Goal: Task Accomplishment & Management: Use online tool/utility

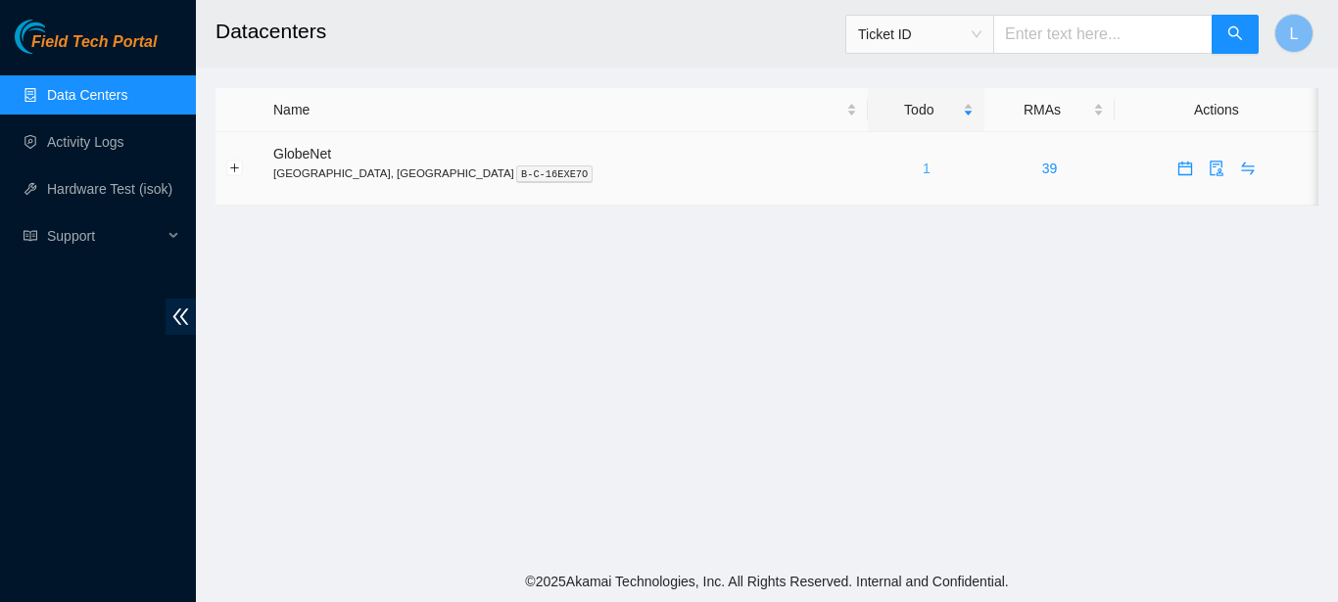
click at [879, 167] on div "1" at bounding box center [926, 169] width 95 height 22
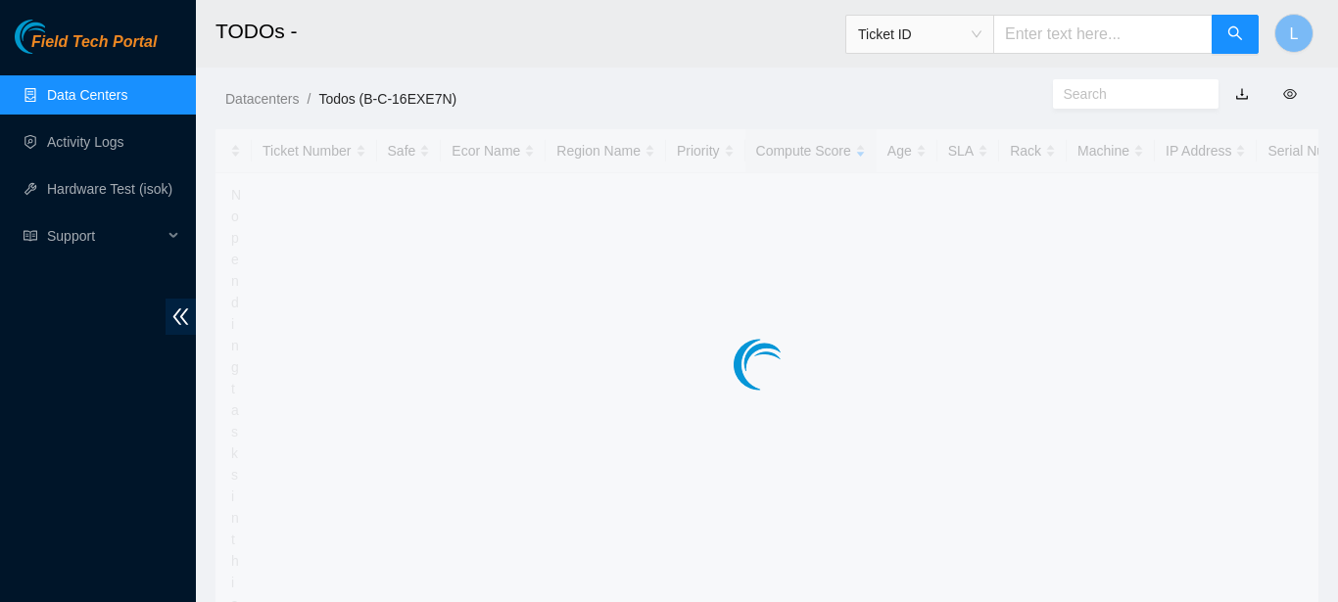
click at [777, 167] on div at bounding box center [766, 325] width 1103 height 392
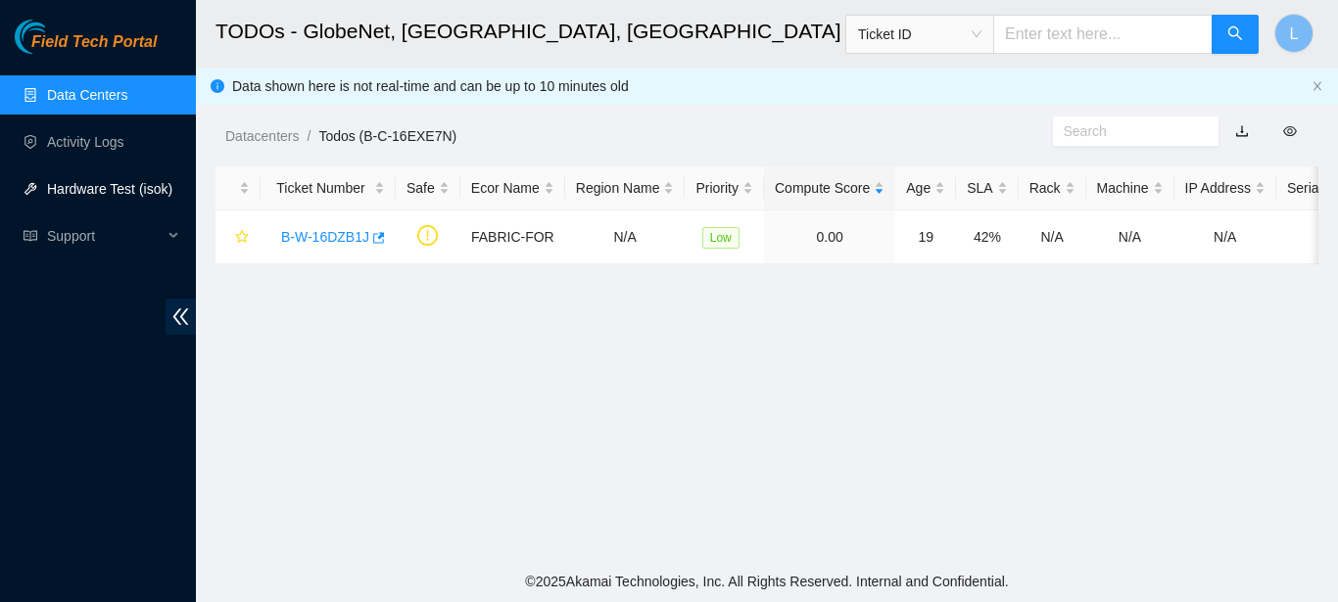
click at [71, 181] on link "Hardware Test (isok)" at bounding box center [109, 189] width 125 height 16
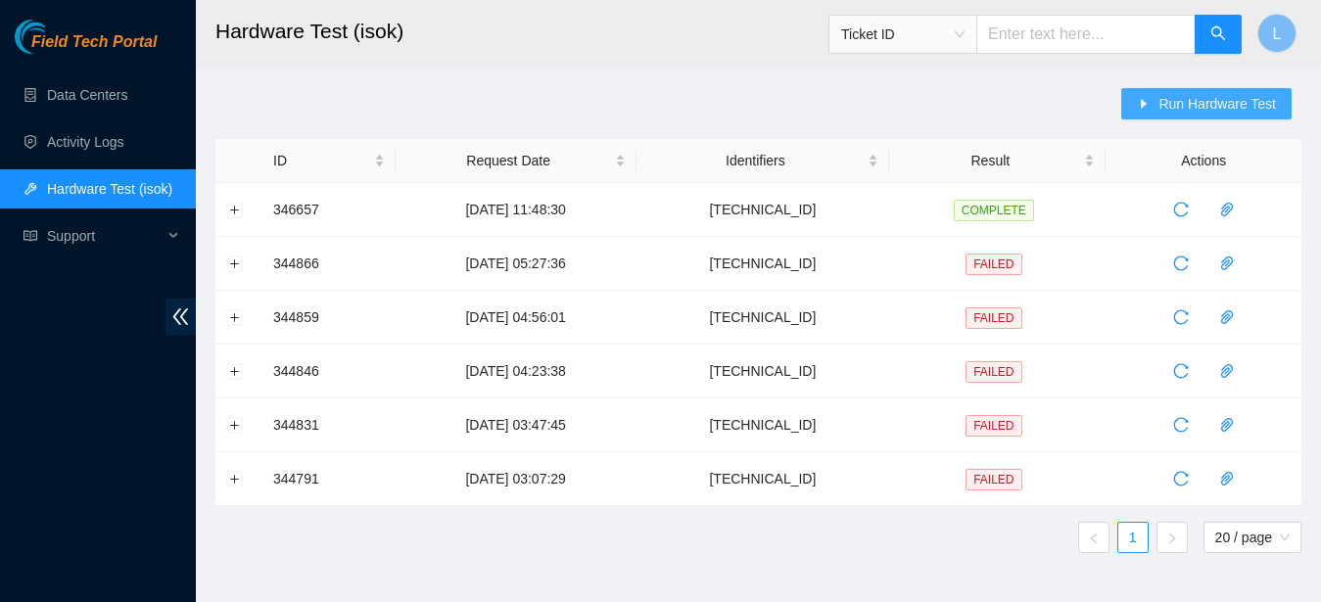
click at [1189, 103] on span "Run Hardware Test" at bounding box center [1218, 104] width 118 height 22
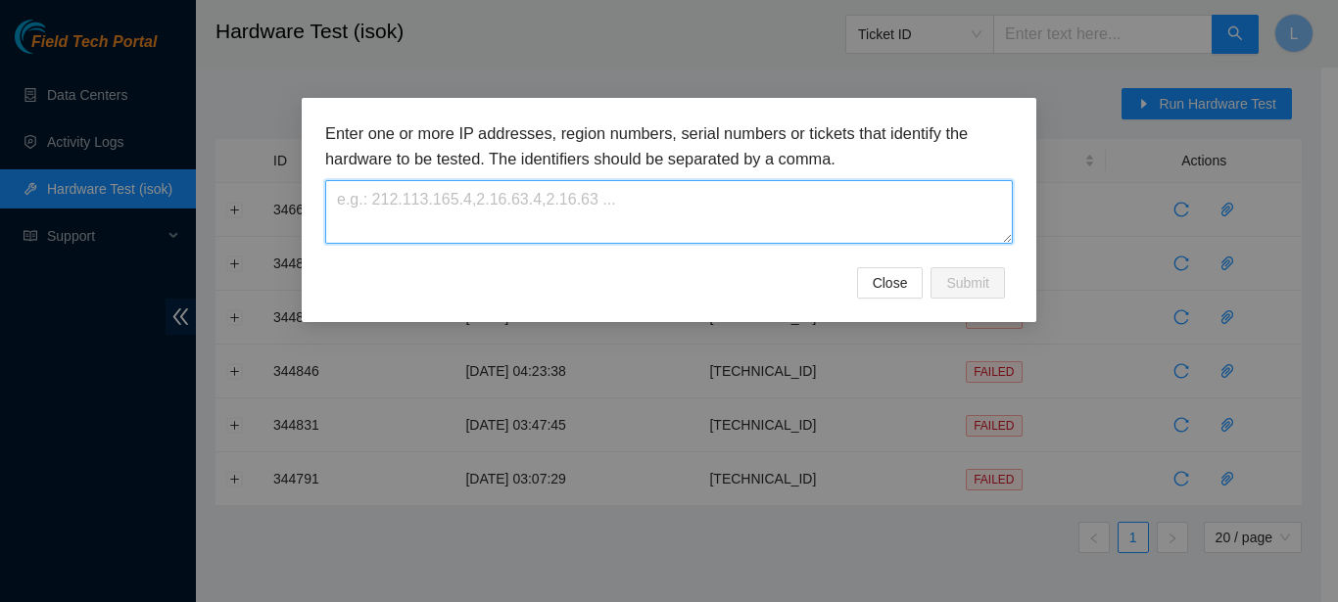
click at [914, 192] on textarea at bounding box center [669, 212] width 688 height 64
paste textarea "[TECHNICAL_ID]"
type textarea "[TECHNICAL_ID]"
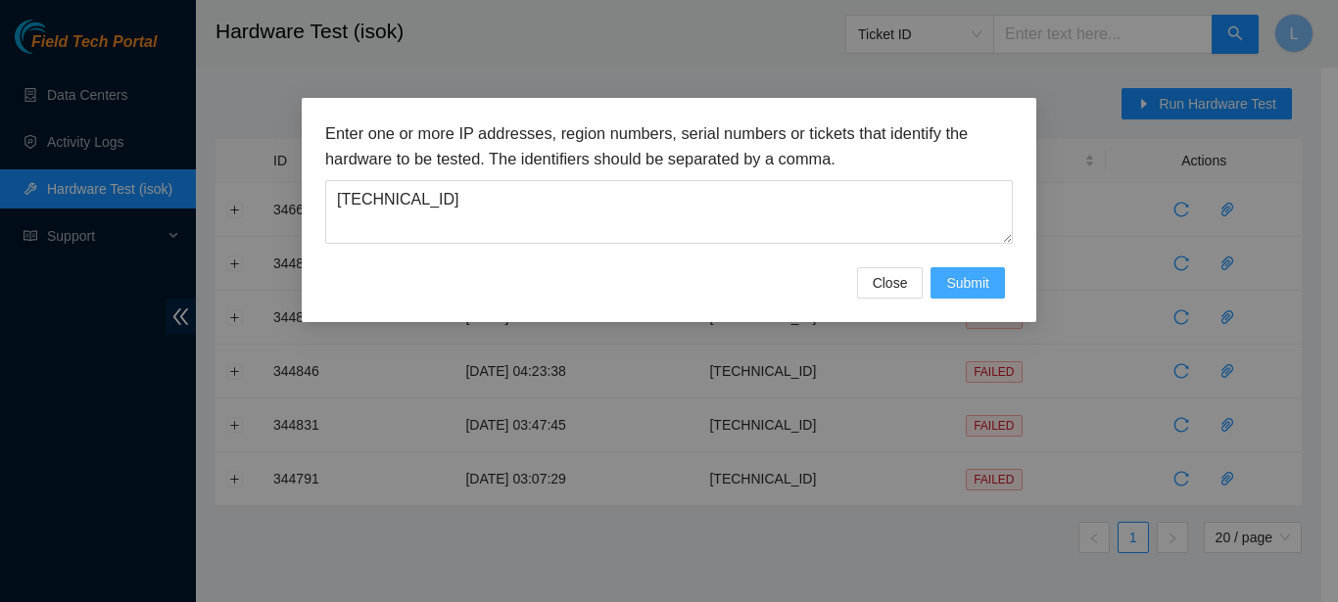
click at [970, 280] on span "Submit" at bounding box center [967, 283] width 43 height 22
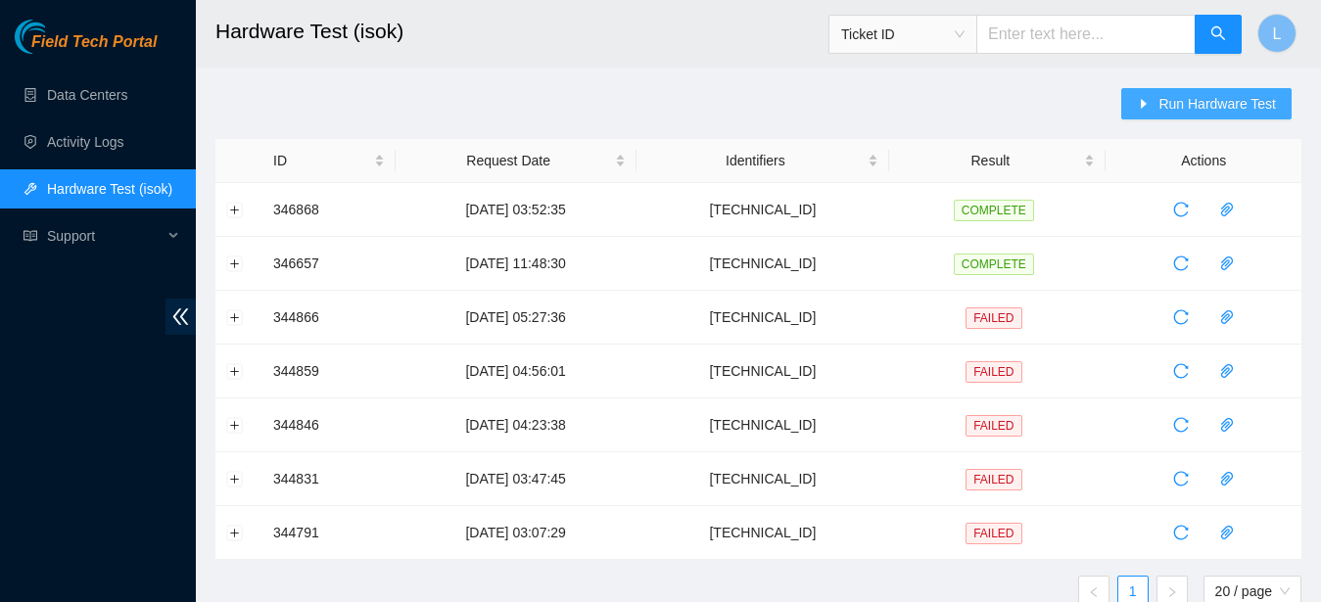
click at [1246, 105] on span "Run Hardware Test" at bounding box center [1218, 104] width 118 height 22
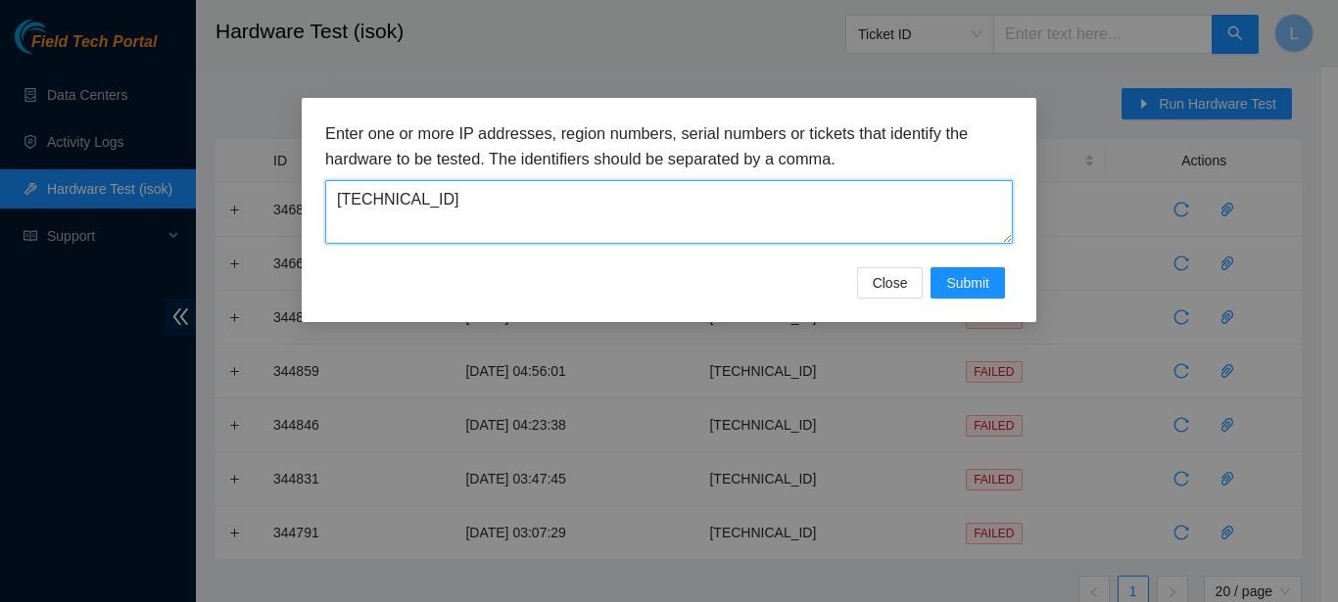
click at [916, 225] on textarea "[TECHNICAL_ID]" at bounding box center [669, 212] width 688 height 64
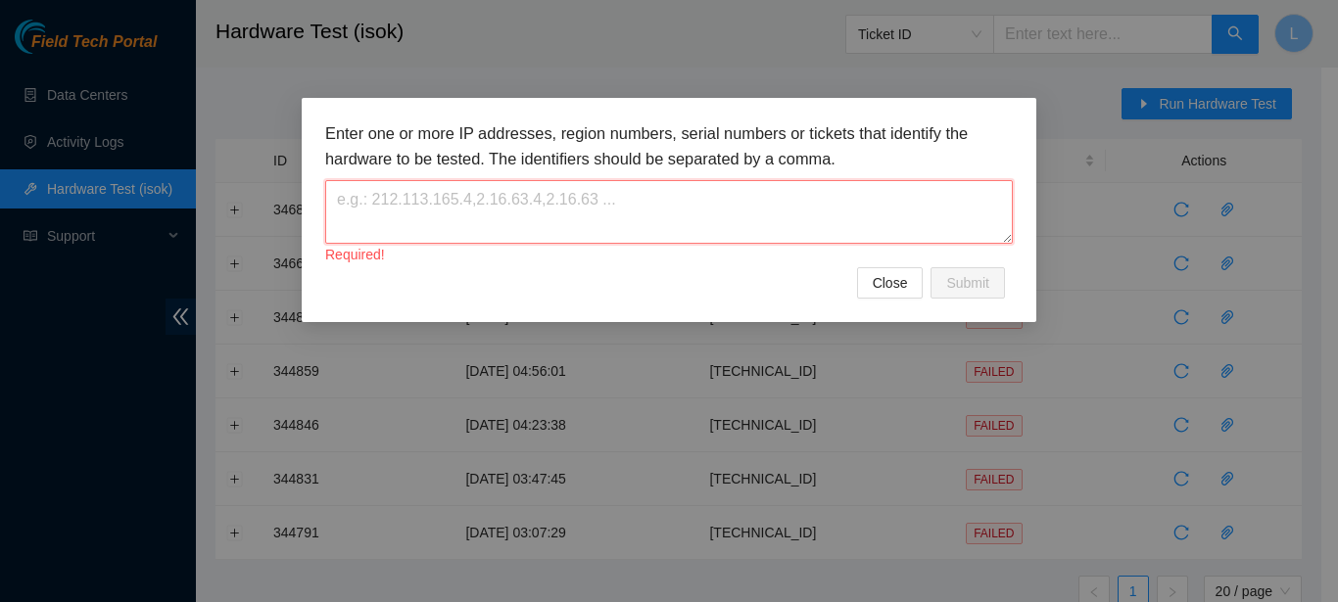
paste textarea "[TECHNICAL_ID]"
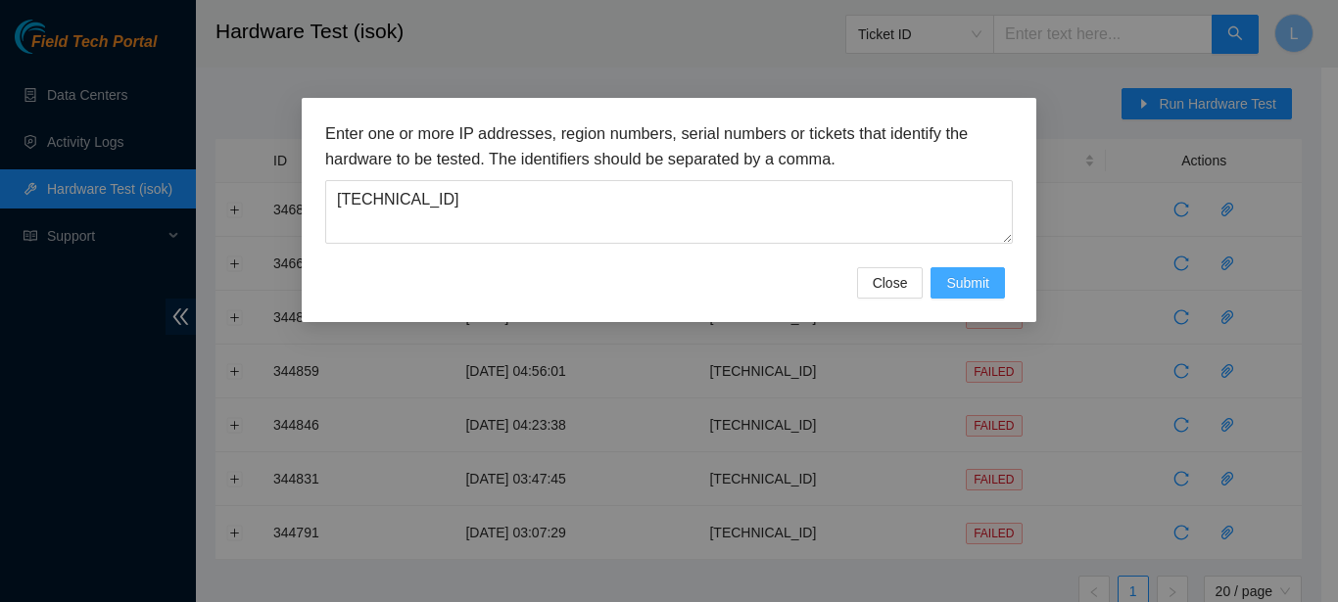
click at [972, 270] on button "Submit" at bounding box center [967, 282] width 74 height 31
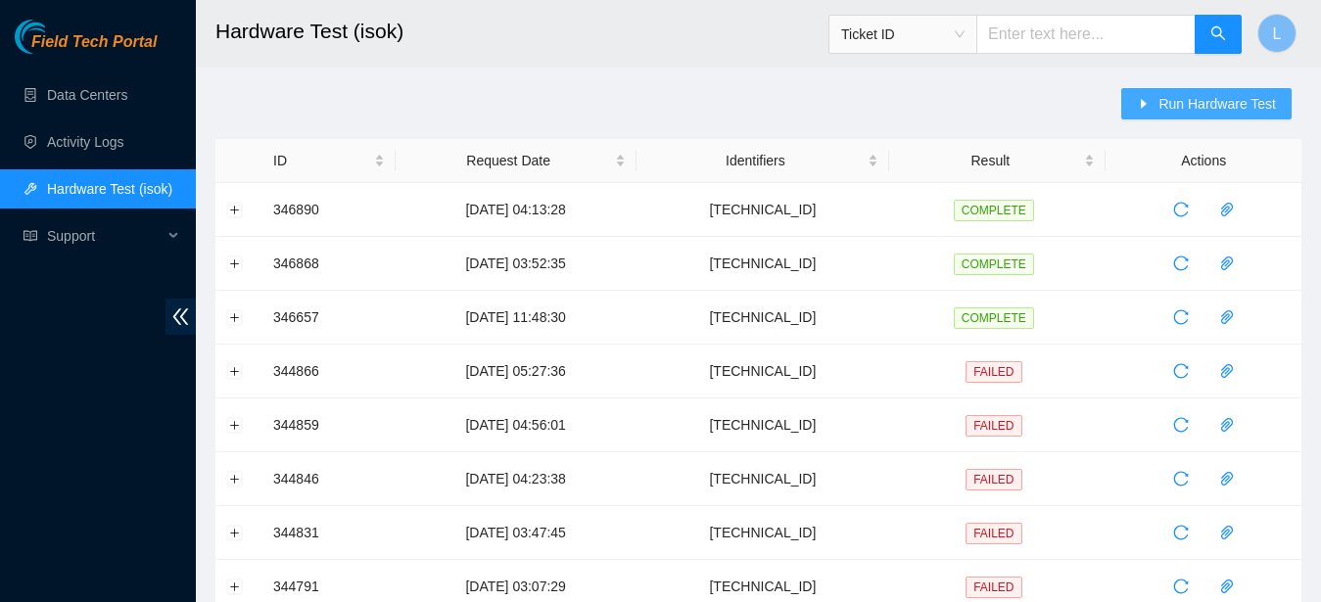
click at [1215, 114] on span "Run Hardware Test" at bounding box center [1218, 104] width 118 height 22
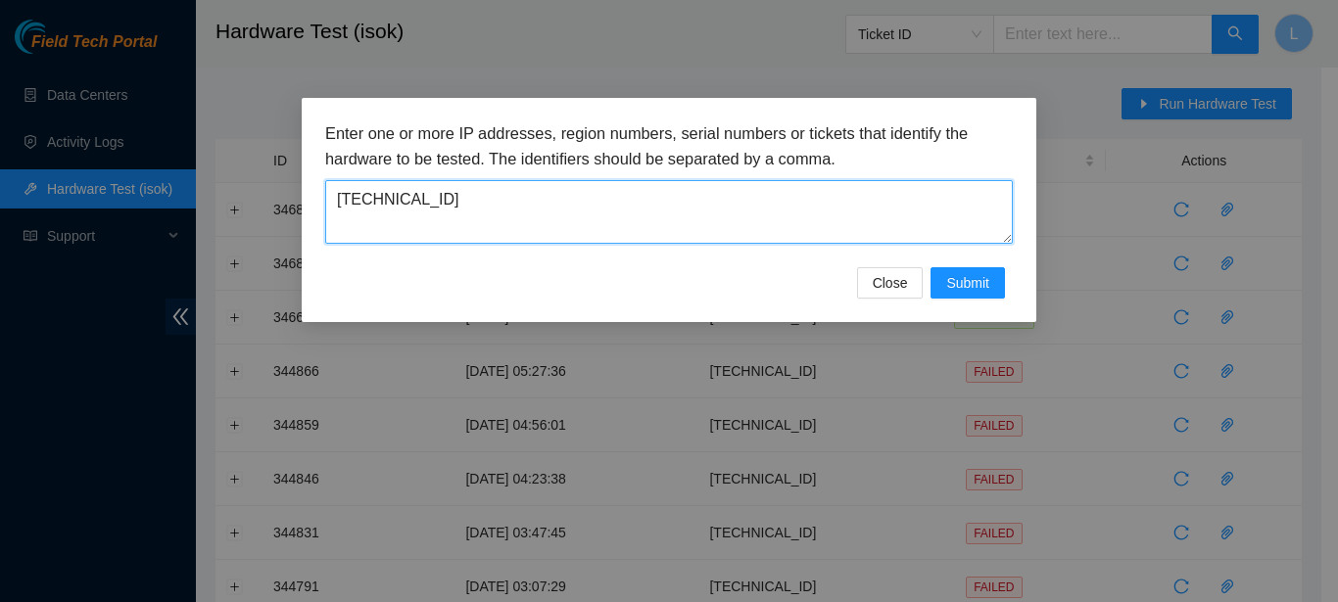
click at [876, 207] on textarea "[TECHNICAL_ID]" at bounding box center [669, 212] width 688 height 64
paste textarea "8"
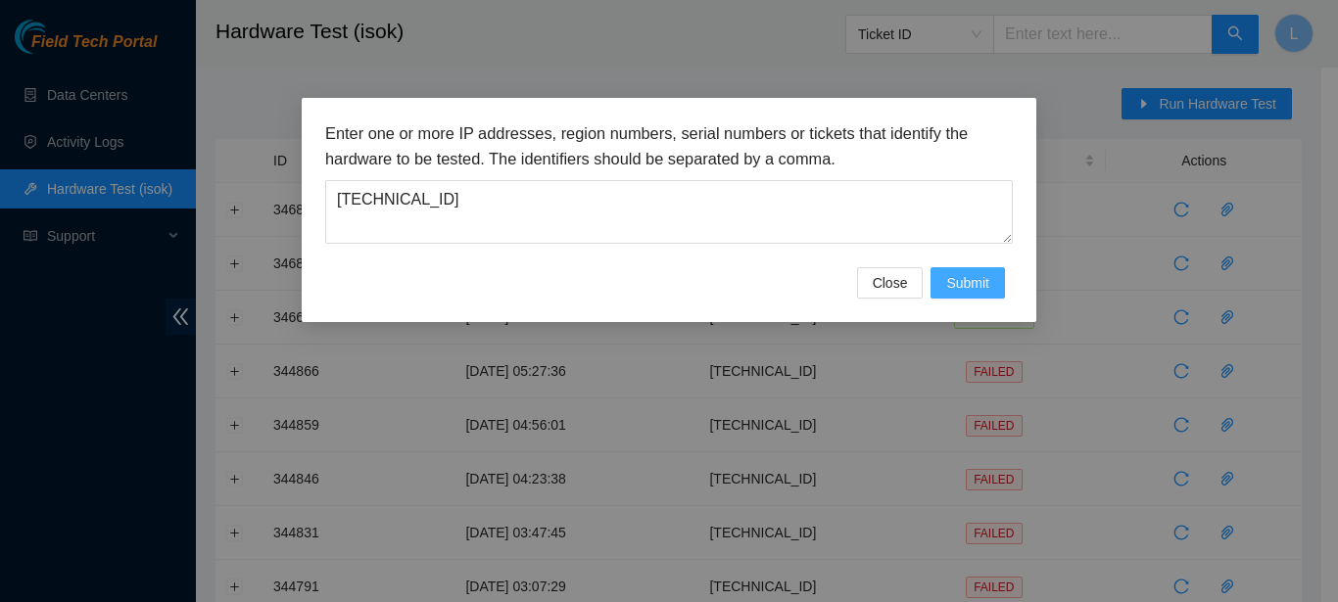
click at [991, 290] on button "Submit" at bounding box center [967, 282] width 74 height 31
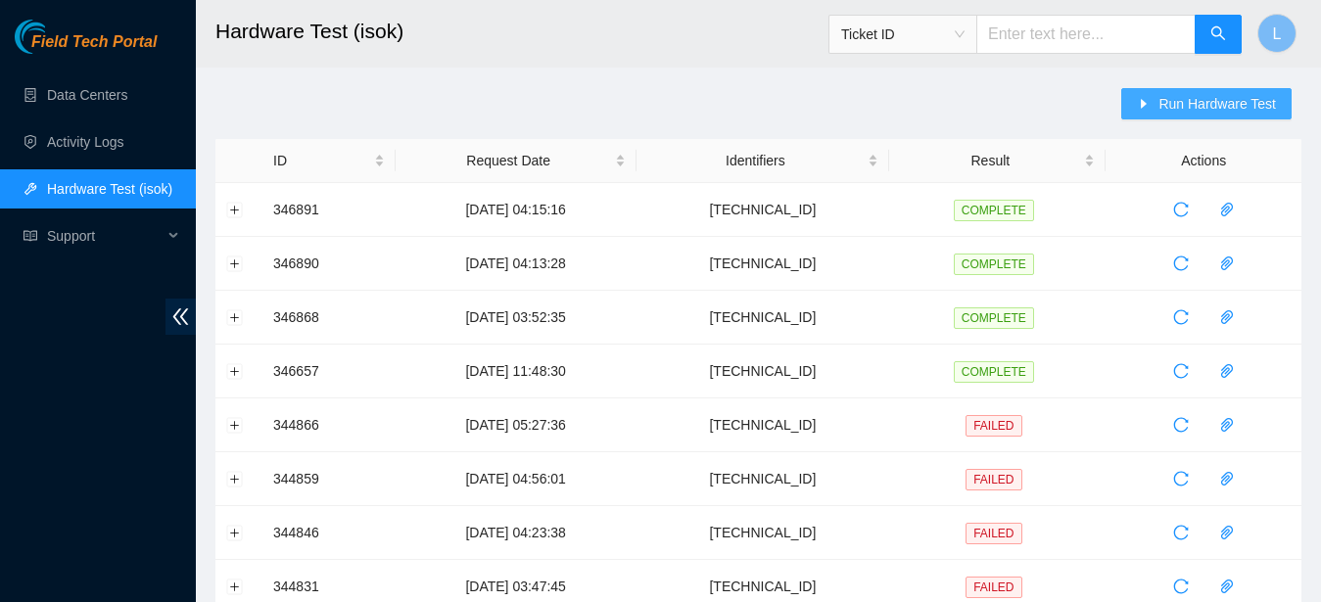
click at [1231, 119] on button "Run Hardware Test" at bounding box center [1206, 103] width 170 height 31
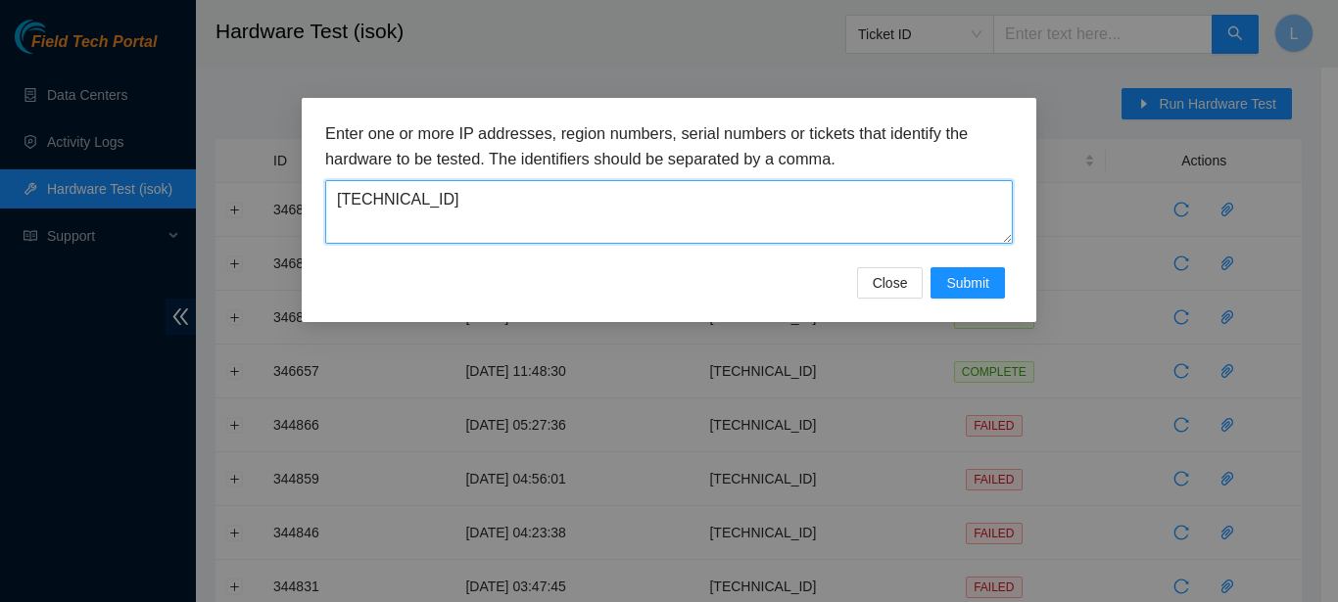
click at [951, 206] on textarea "[TECHNICAL_ID]" at bounding box center [669, 212] width 688 height 64
paste textarea "9"
type textarea "[TECHNICAL_ID]"
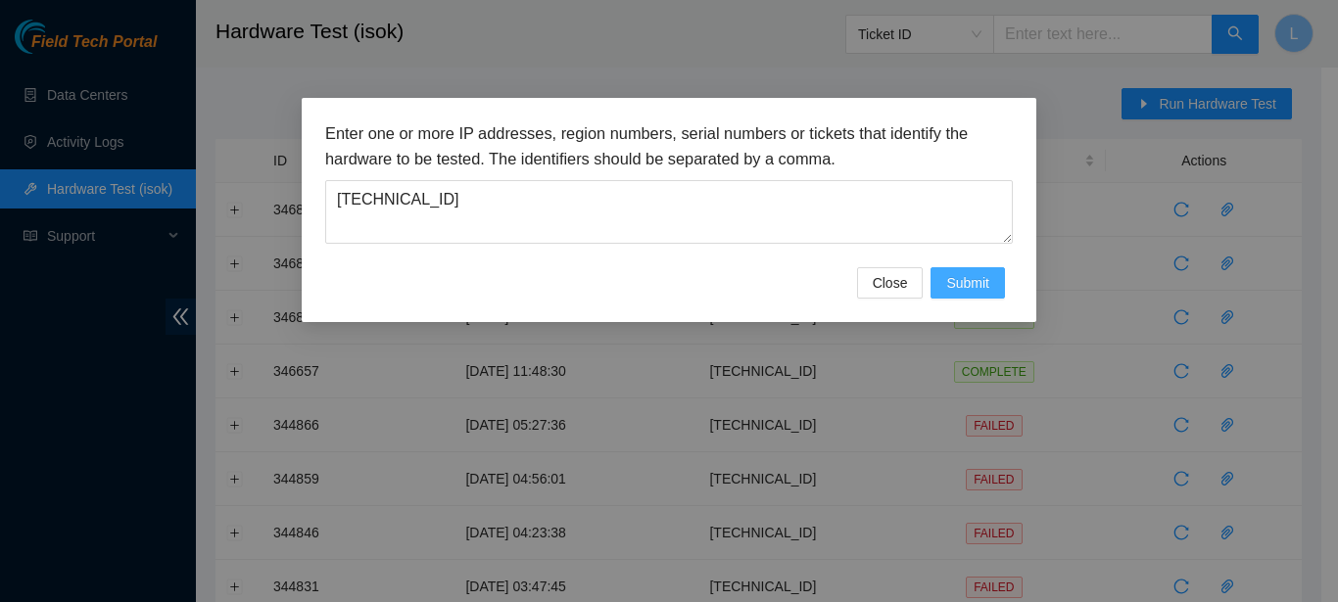
click at [977, 275] on span "Submit" at bounding box center [967, 283] width 43 height 22
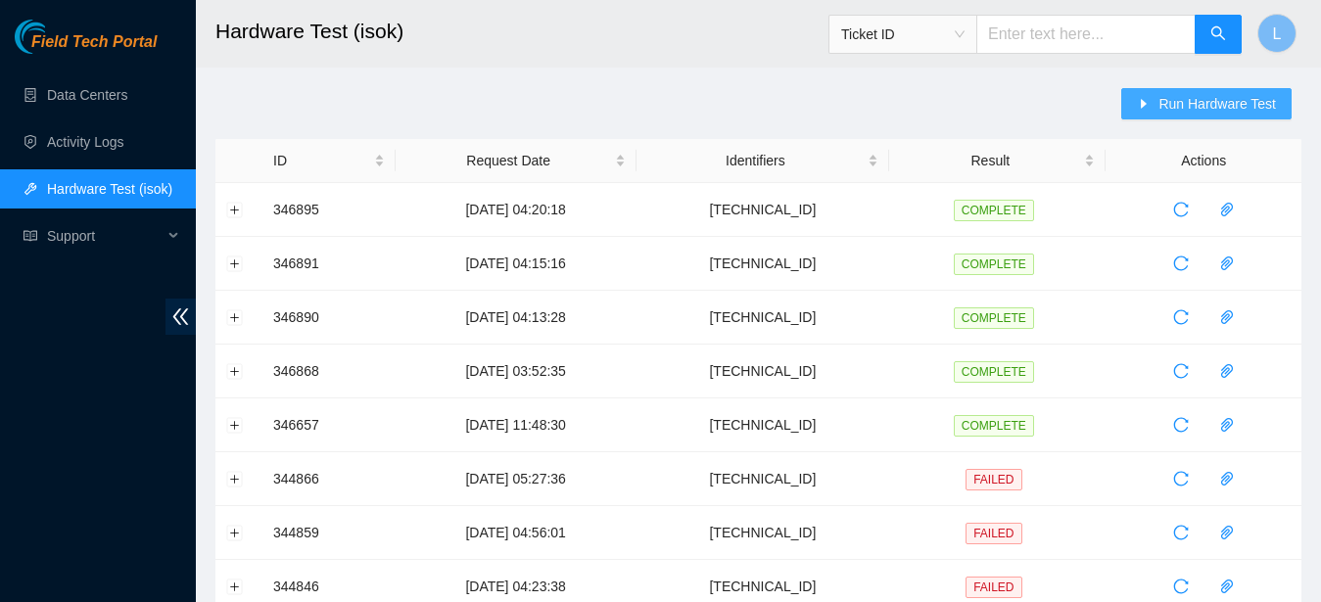
click at [1229, 98] on span "Run Hardware Test" at bounding box center [1218, 104] width 118 height 22
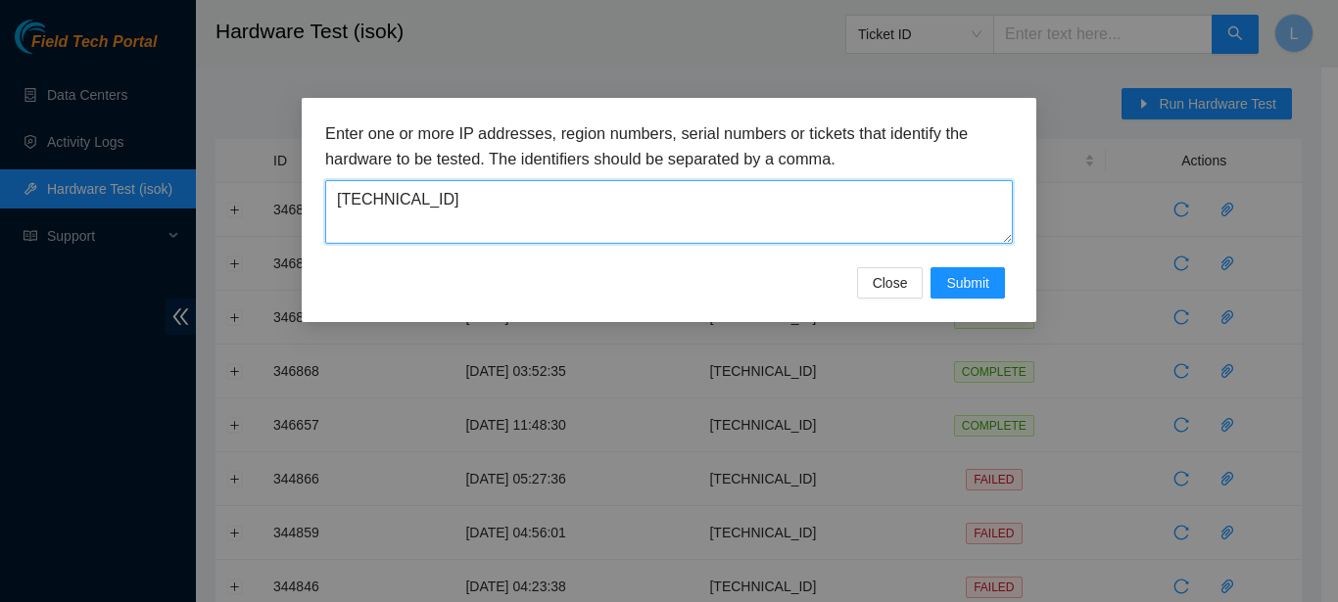
click at [845, 205] on textarea "[TECHNICAL_ID]" at bounding box center [669, 212] width 688 height 64
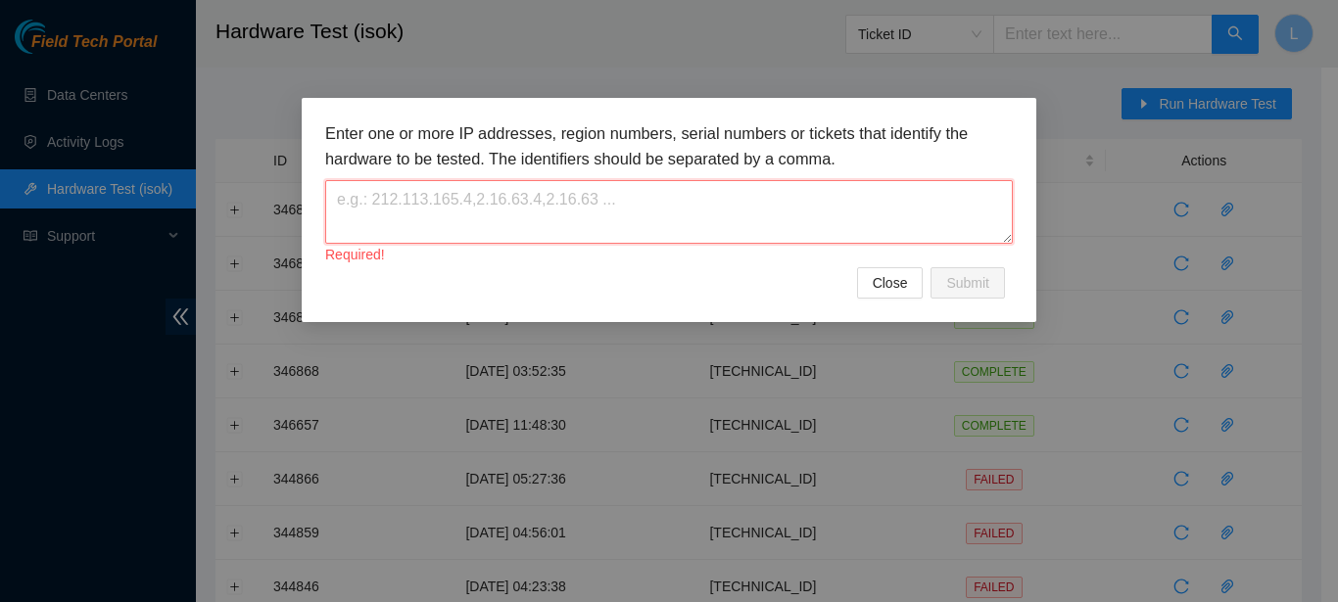
paste textarea "[TECHNICAL_ID]"
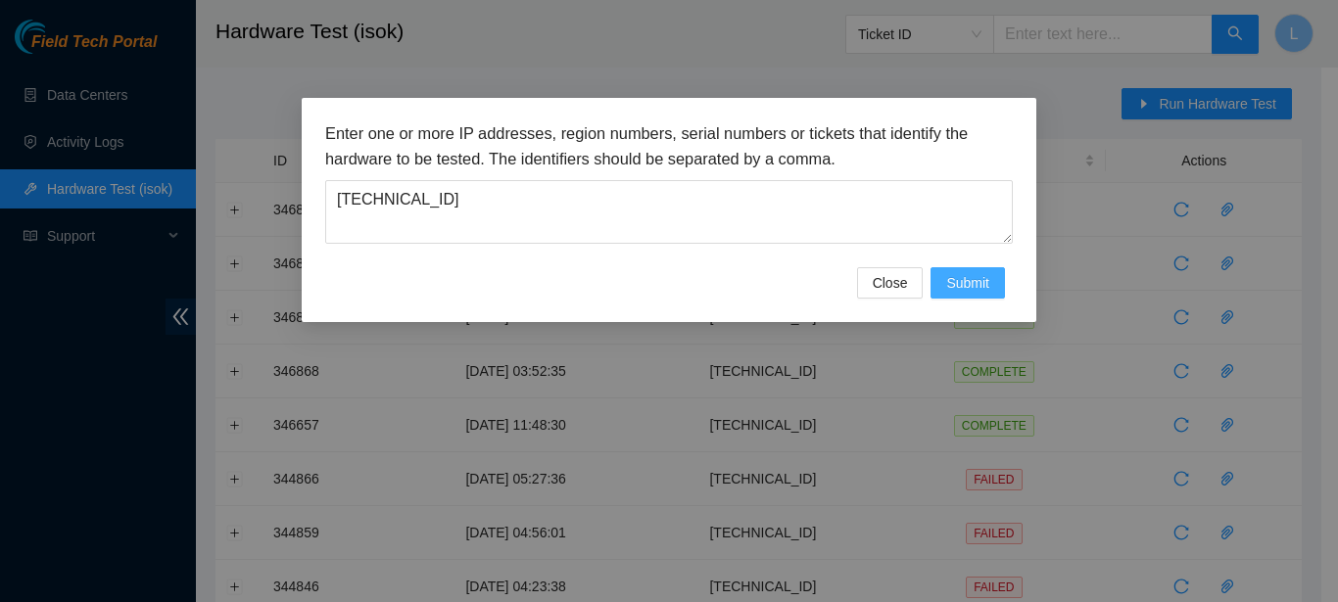
click at [971, 271] on button "Submit" at bounding box center [967, 282] width 74 height 31
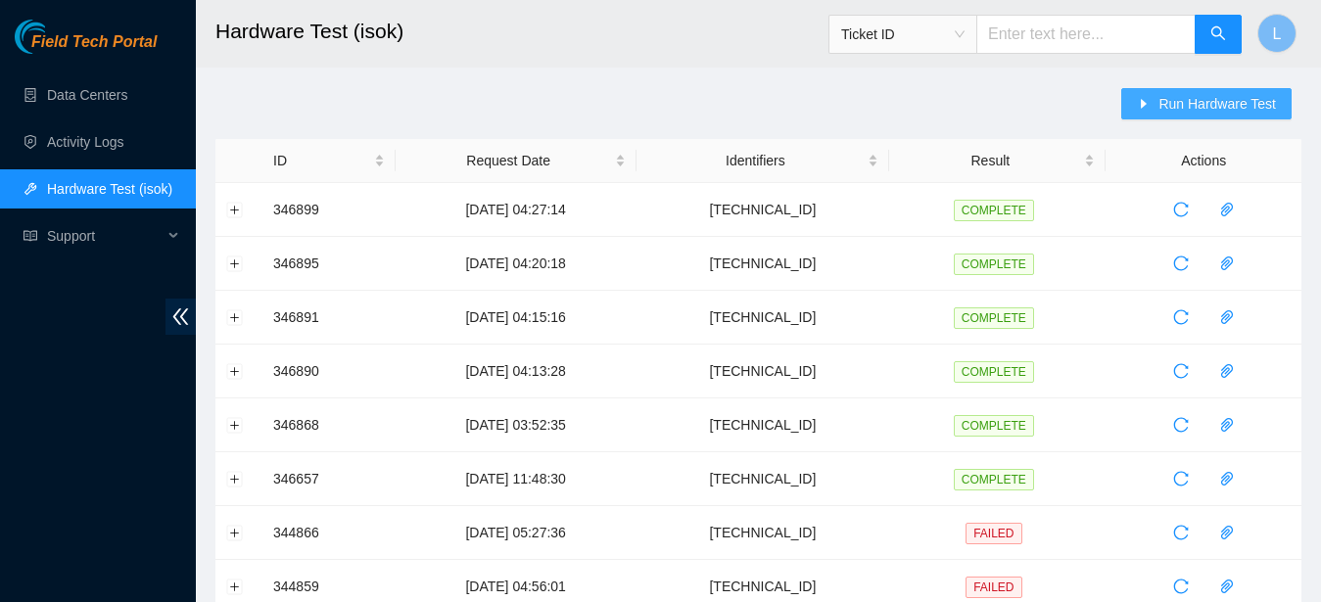
click at [1206, 114] on span "Run Hardware Test" at bounding box center [1218, 104] width 118 height 22
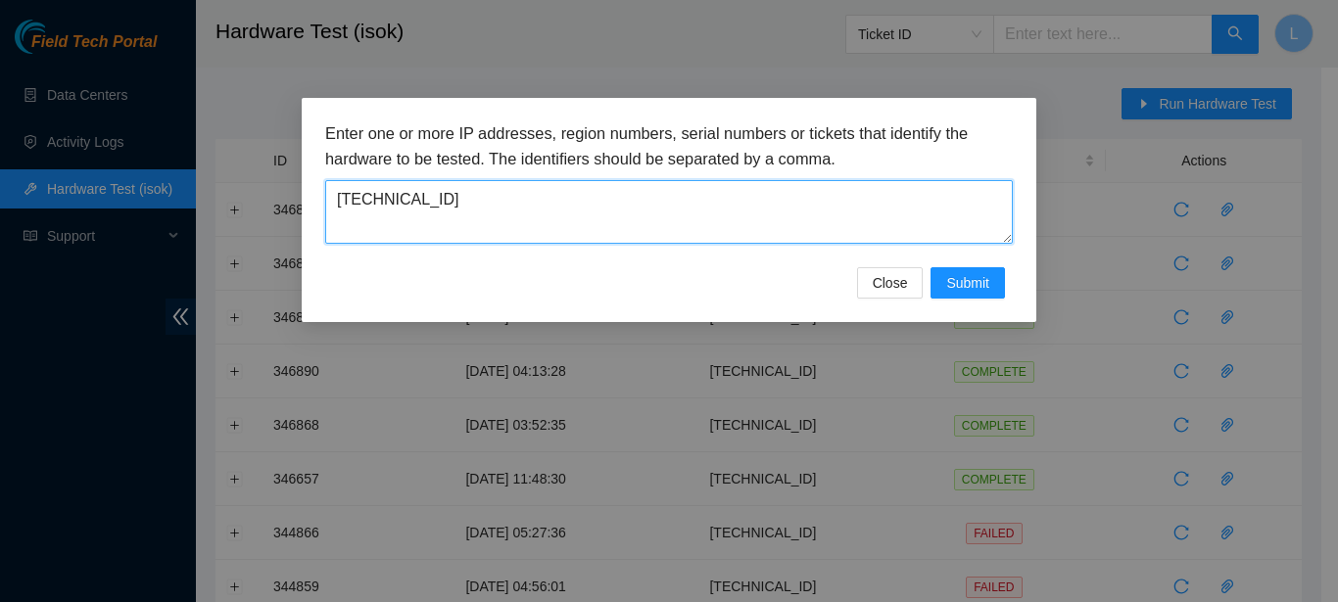
click at [954, 196] on textarea "[TECHNICAL_ID]" at bounding box center [669, 212] width 688 height 64
paste textarea "5"
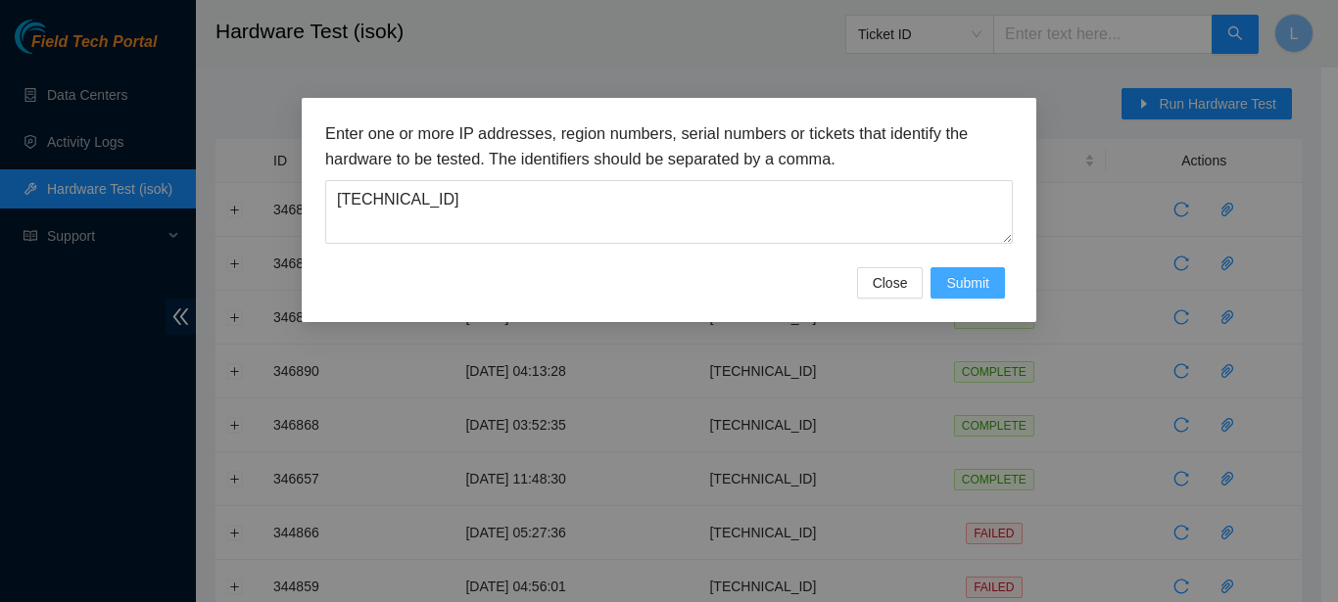
click at [941, 276] on button "Submit" at bounding box center [967, 282] width 74 height 31
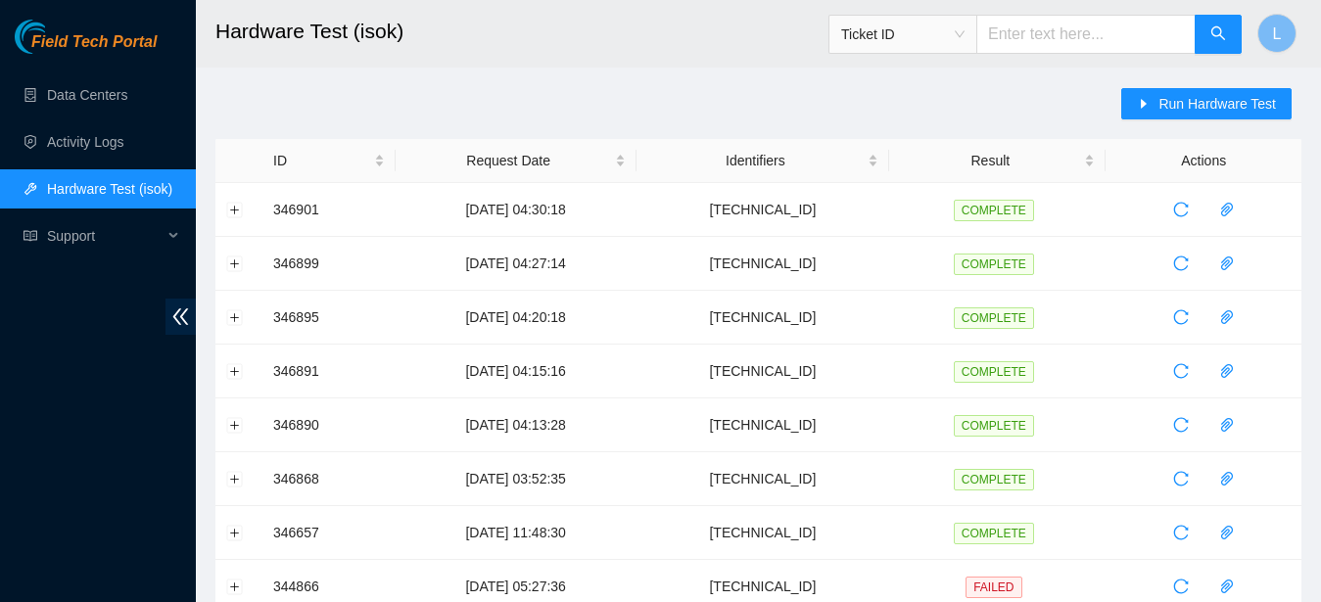
click at [1221, 87] on main "Hardware Test (isok) Ticket ID L Run Hardware Test ID Request Date Identifiers …" at bounding box center [758, 456] width 1125 height 912
click at [1220, 94] on span "Run Hardware Test" at bounding box center [1218, 104] width 118 height 22
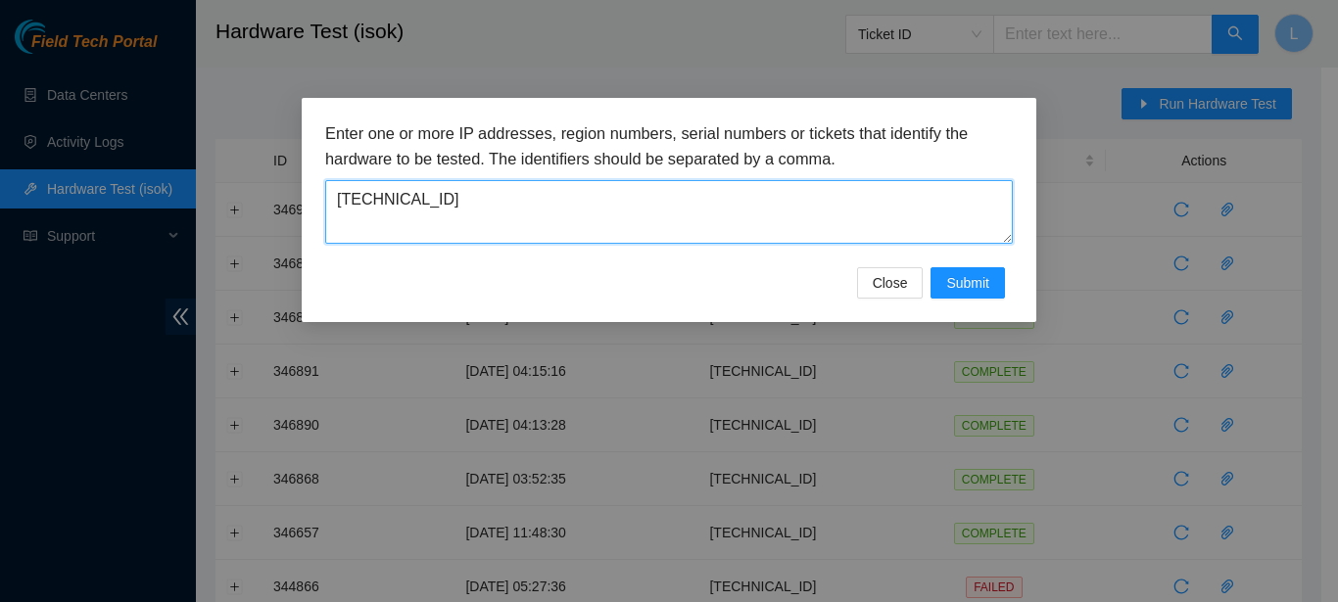
click at [877, 214] on textarea "[TECHNICAL_ID]" at bounding box center [669, 212] width 688 height 64
paste textarea "6"
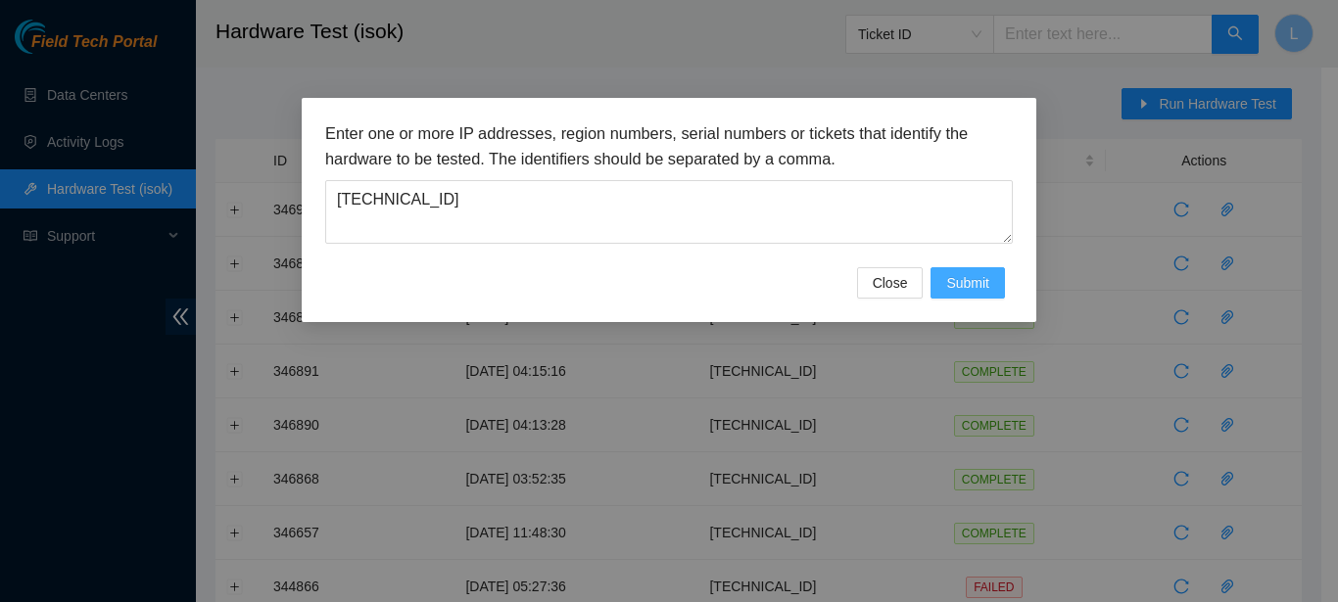
click at [977, 293] on span "Submit" at bounding box center [967, 283] width 43 height 22
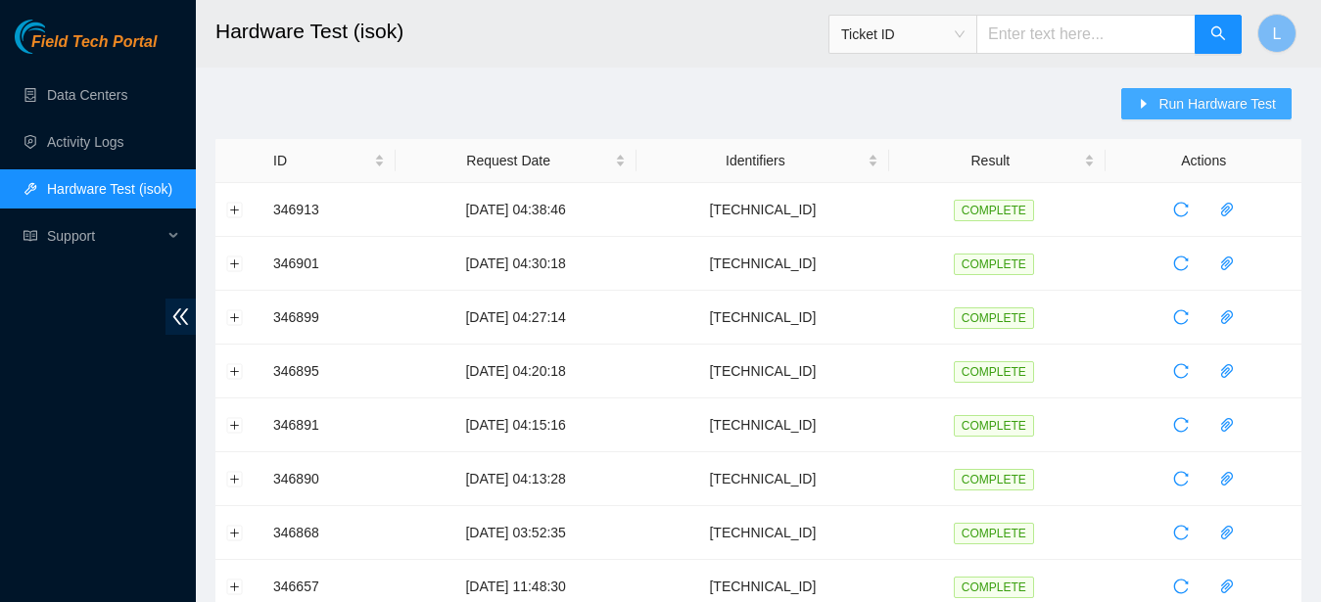
click at [1215, 100] on span "Run Hardware Test" at bounding box center [1218, 104] width 118 height 22
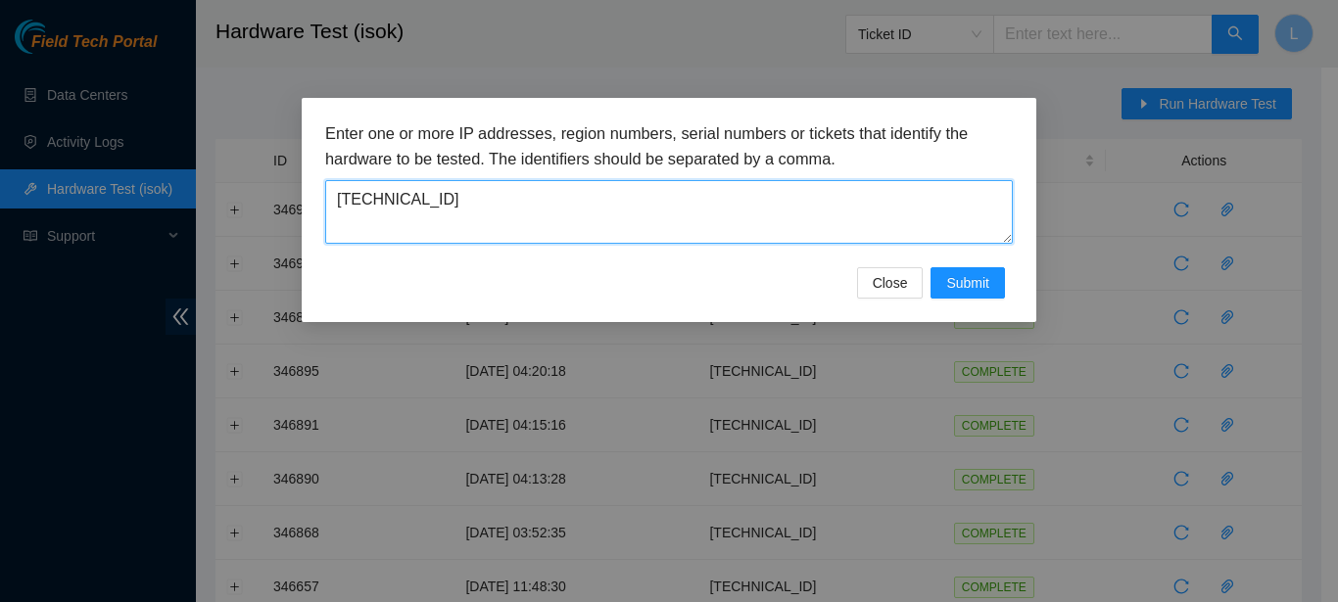
click at [918, 229] on textarea "[TECHNICAL_ID]" at bounding box center [669, 212] width 688 height 64
paste textarea "1"
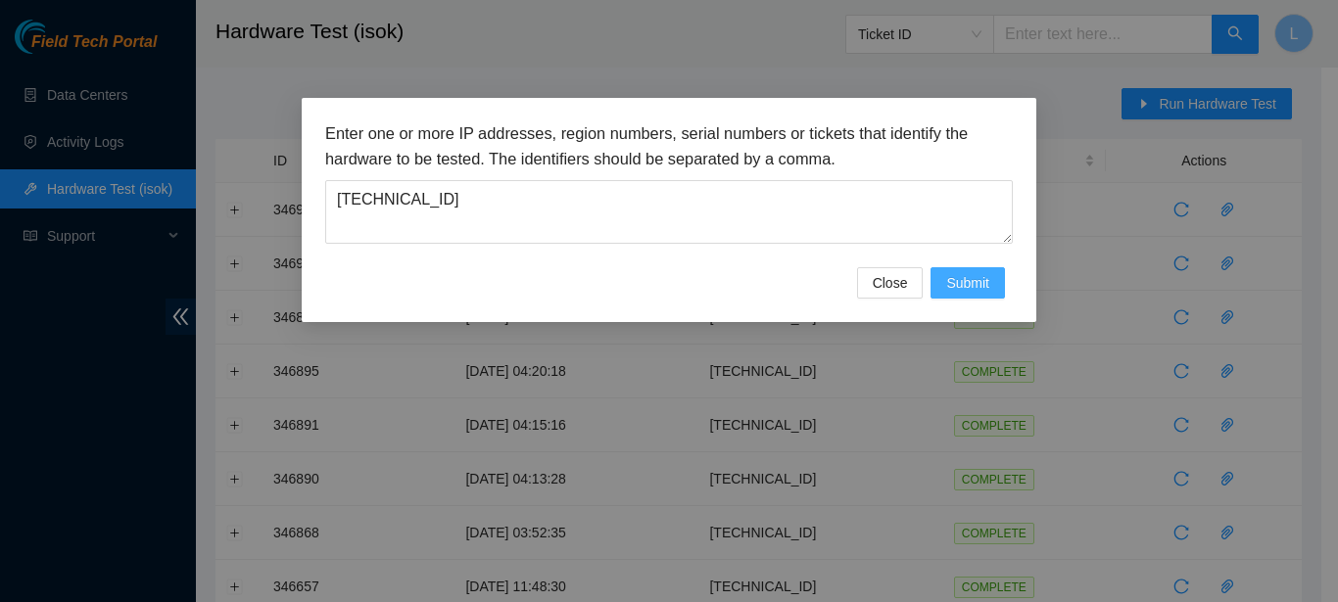
click at [950, 269] on button "Submit" at bounding box center [967, 282] width 74 height 31
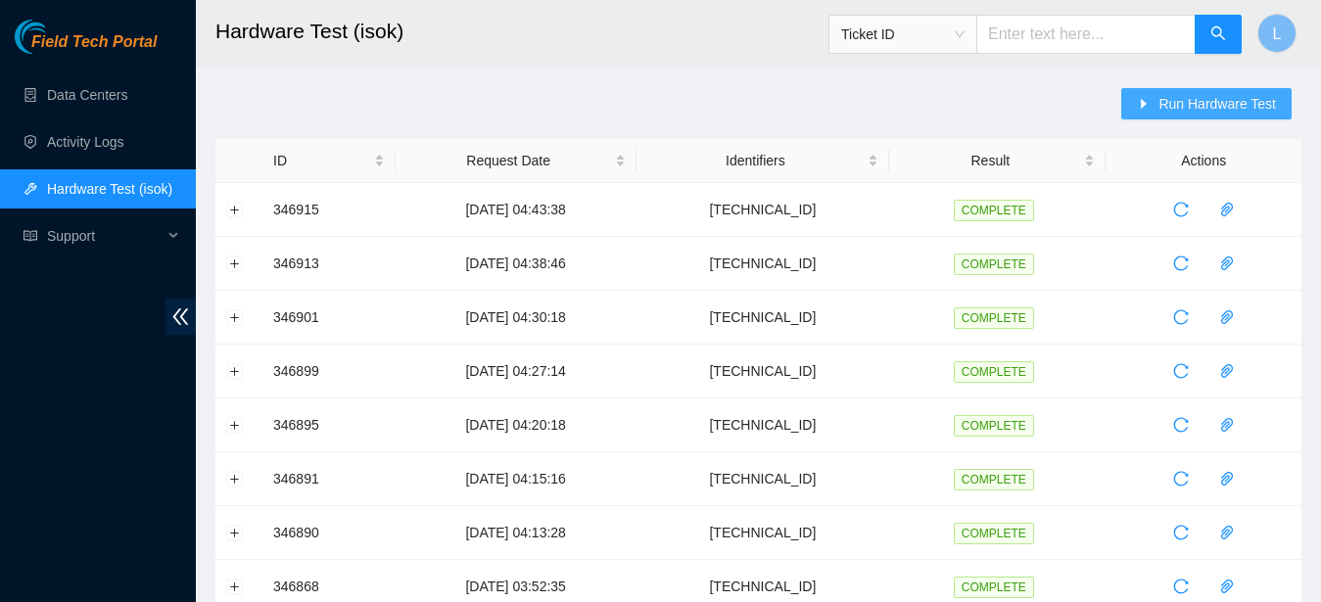
click at [1230, 97] on span "Run Hardware Test" at bounding box center [1218, 104] width 118 height 22
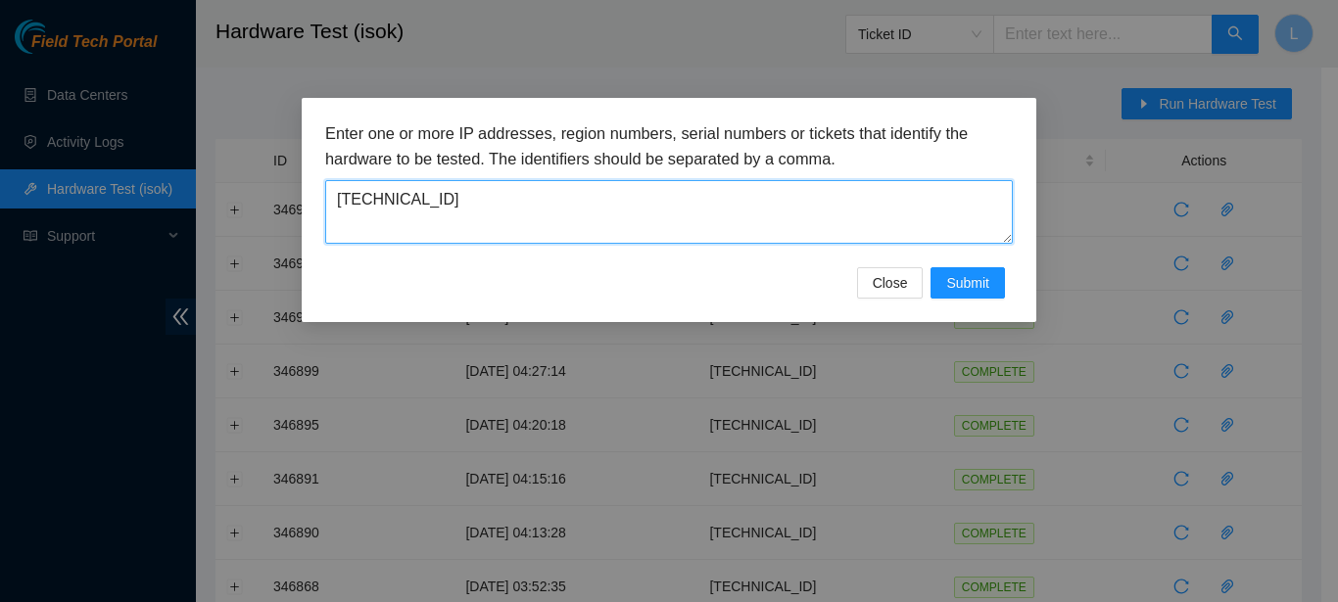
click at [853, 215] on textarea "[TECHNICAL_ID]" at bounding box center [669, 212] width 688 height 64
paste textarea "80"
type textarea "[TECHNICAL_ID]"
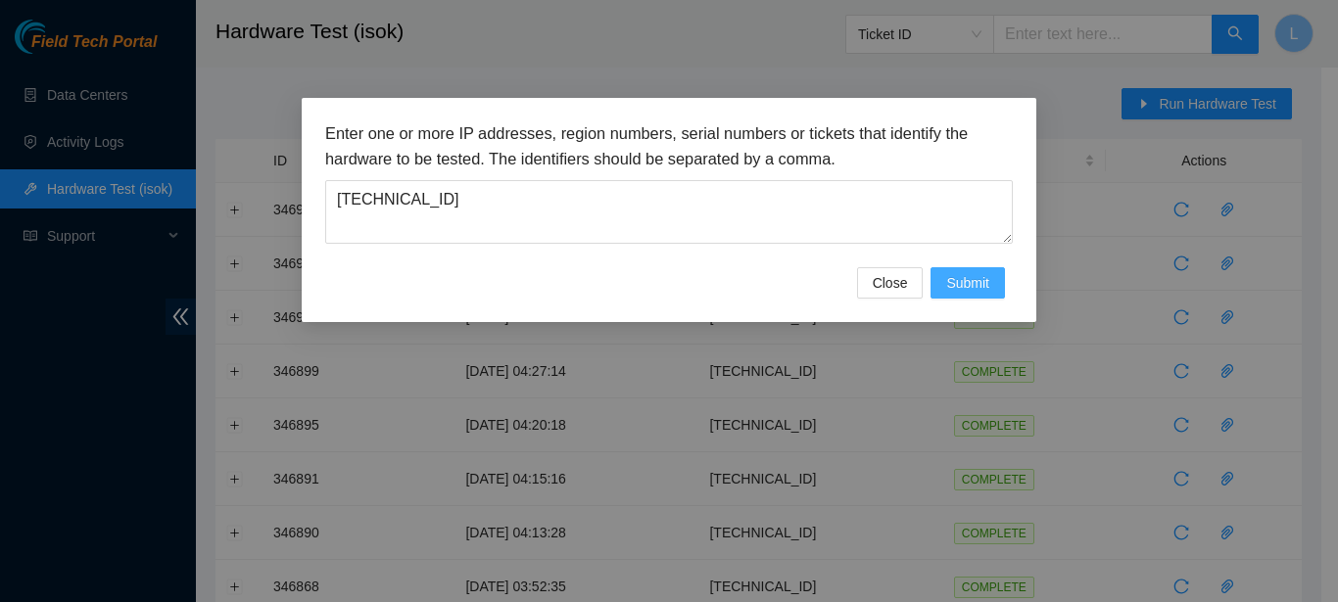
click at [960, 286] on span "Submit" at bounding box center [967, 283] width 43 height 22
